Goal: Transaction & Acquisition: Purchase product/service

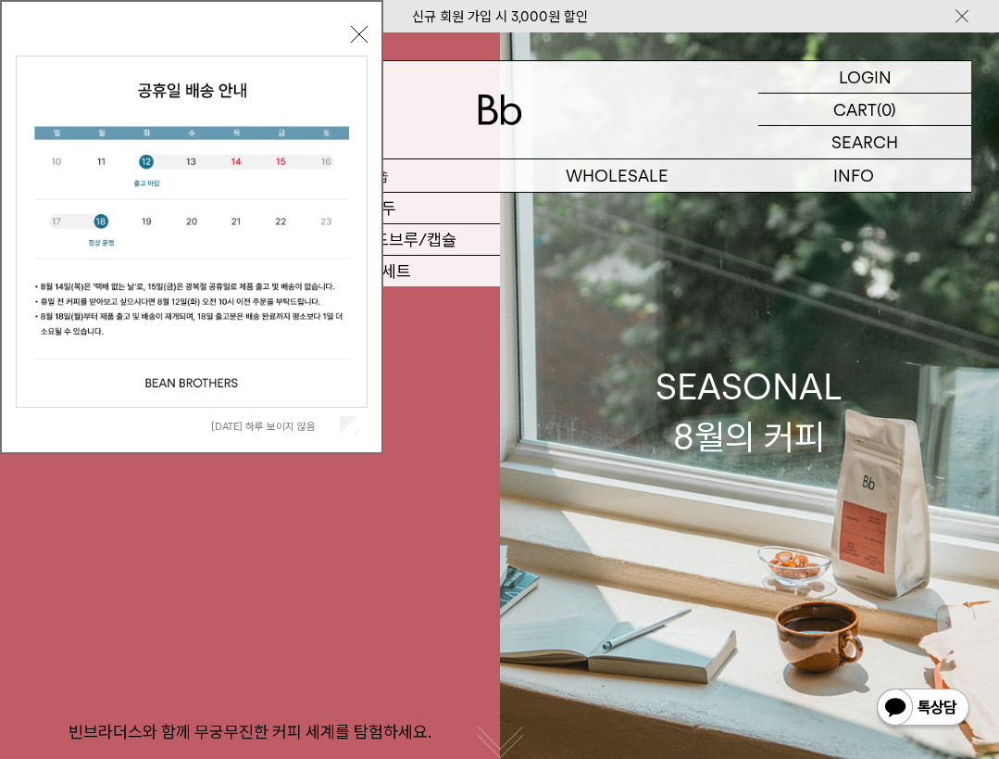
click at [430, 173] on p "숍" at bounding box center [382, 175] width 236 height 32
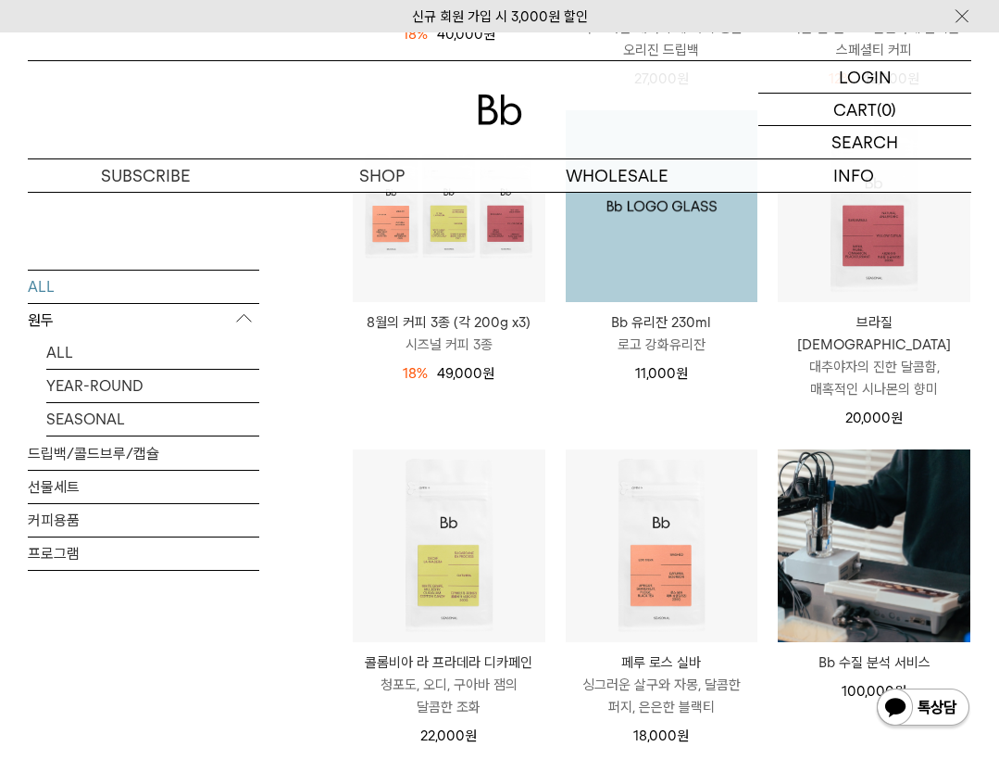
scroll to position [1002, 0]
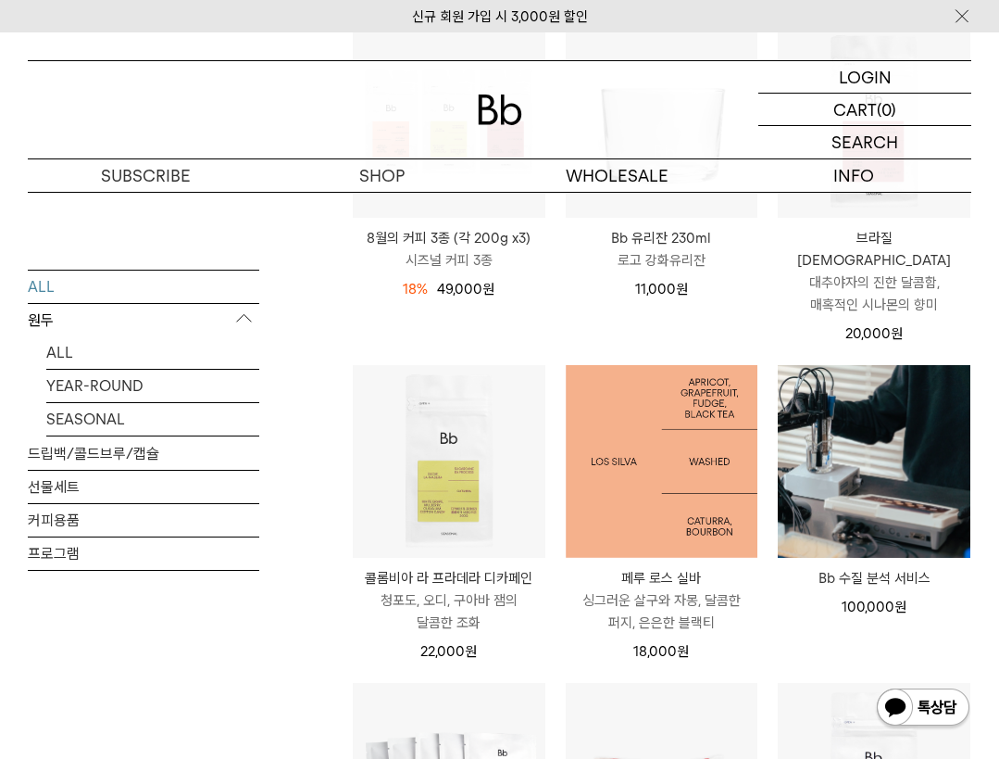
click at [659, 405] on img at bounding box center [662, 461] width 193 height 193
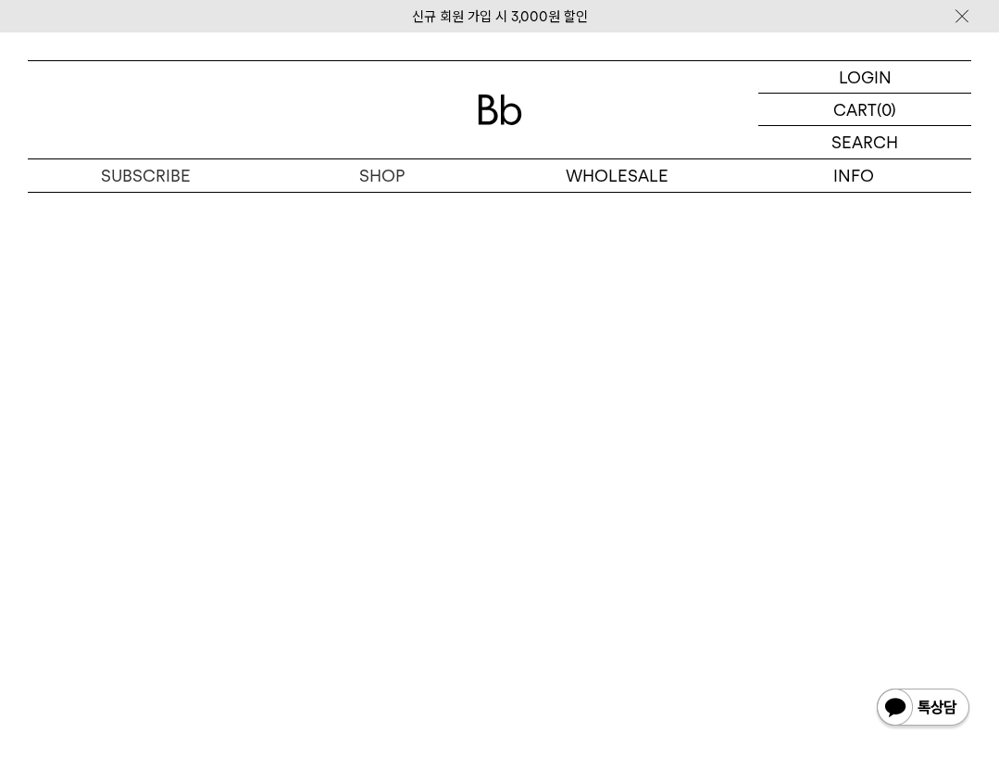
scroll to position [3795, 0]
